Goal: Find contact information: Find contact information

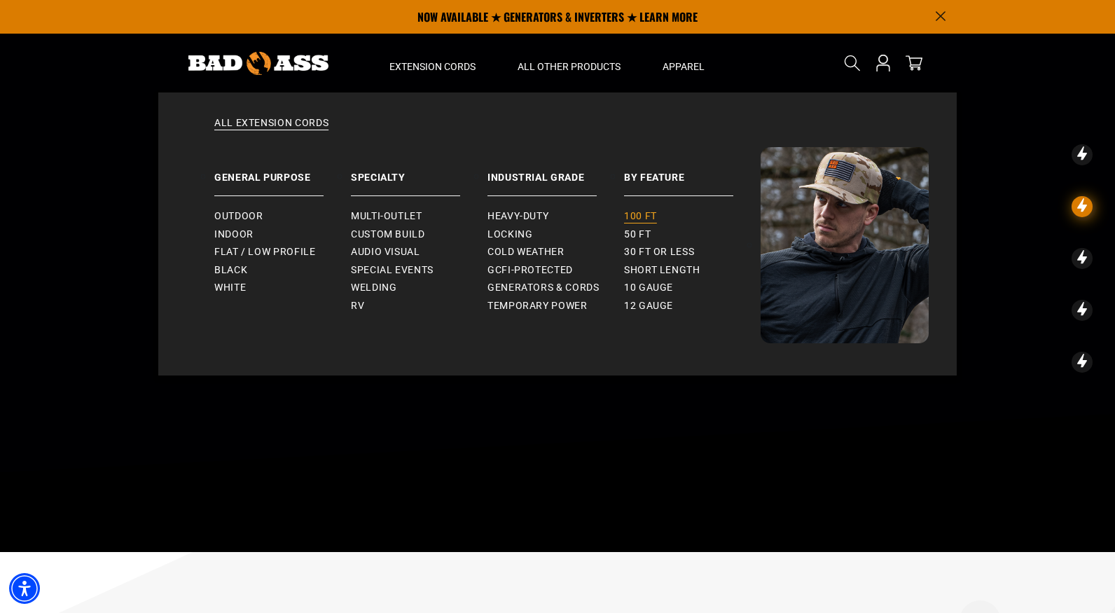
click at [651, 218] on span "100 ft" at bounding box center [640, 216] width 33 height 13
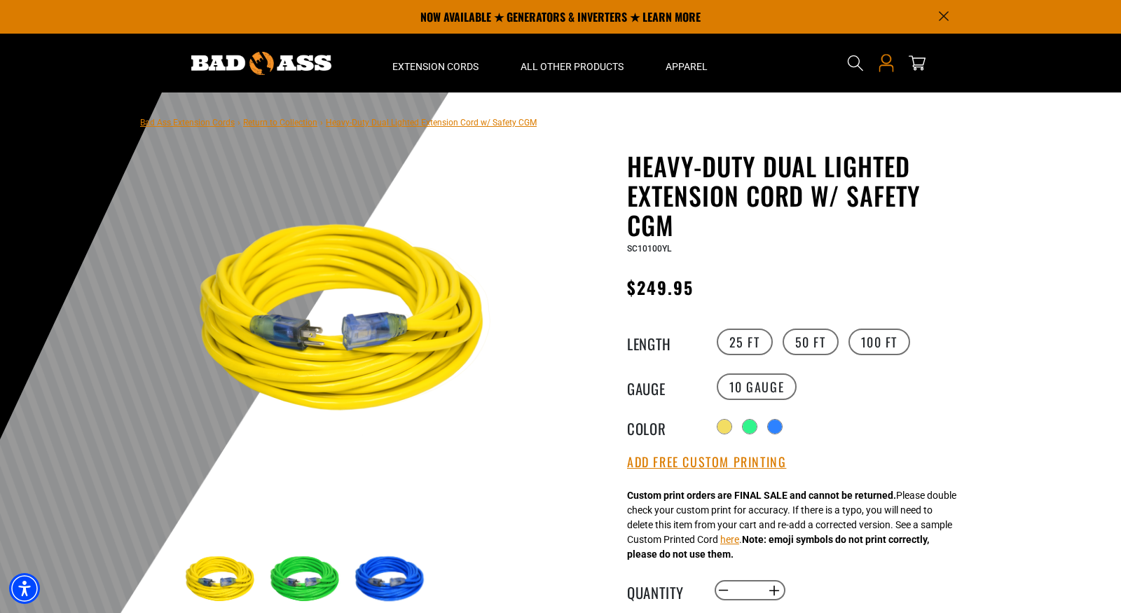
click at [893, 63] on icon "Open this option" at bounding box center [886, 63] width 18 height 18
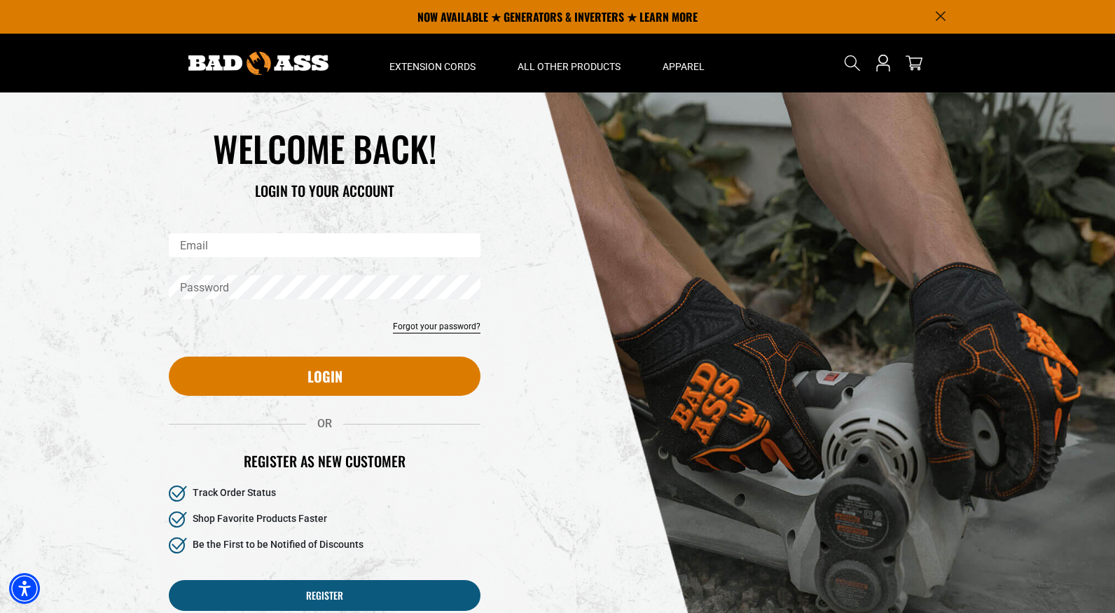
scroll to position [411, 0]
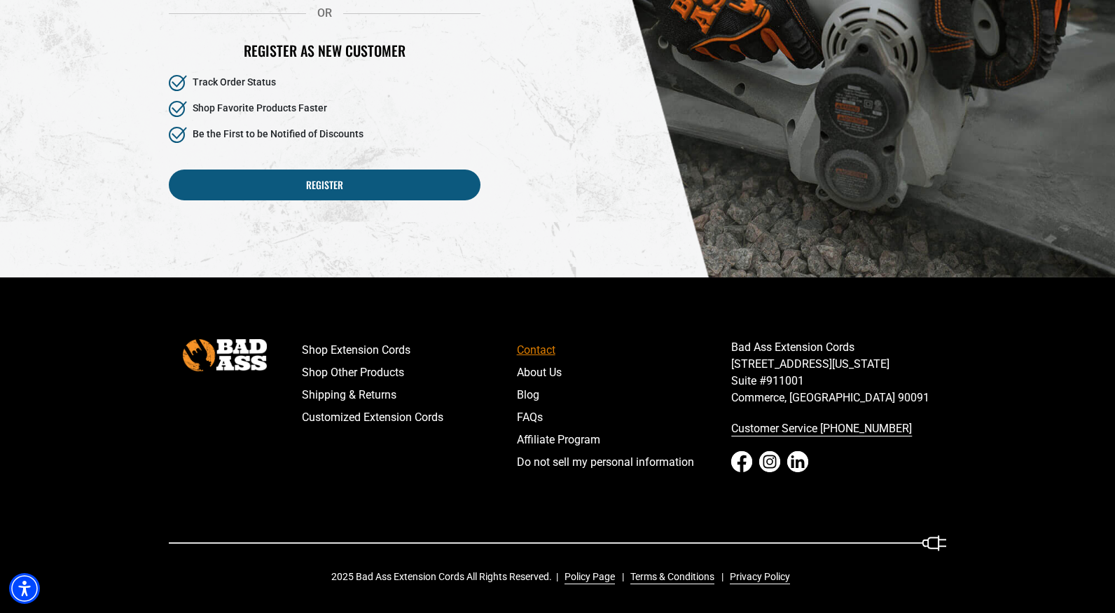
click at [536, 357] on link "Contact" at bounding box center [624, 350] width 215 height 22
